Goal: Navigation & Orientation: Find specific page/section

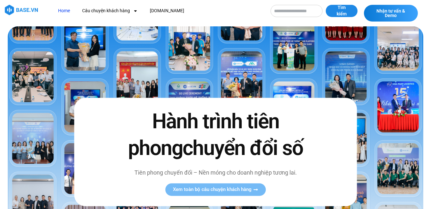
click at [66, 11] on link "Home" at bounding box center [64, 11] width 22 height 12
click at [65, 8] on link "Home" at bounding box center [64, 11] width 22 height 12
click at [21, 11] on img at bounding box center [21, 10] width 33 height 10
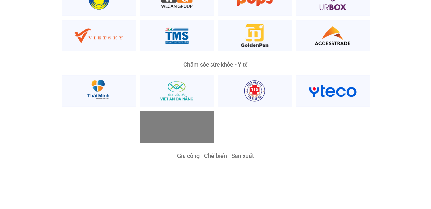
scroll to position [1285, 0]
